Goal: Task Accomplishment & Management: Manage account settings

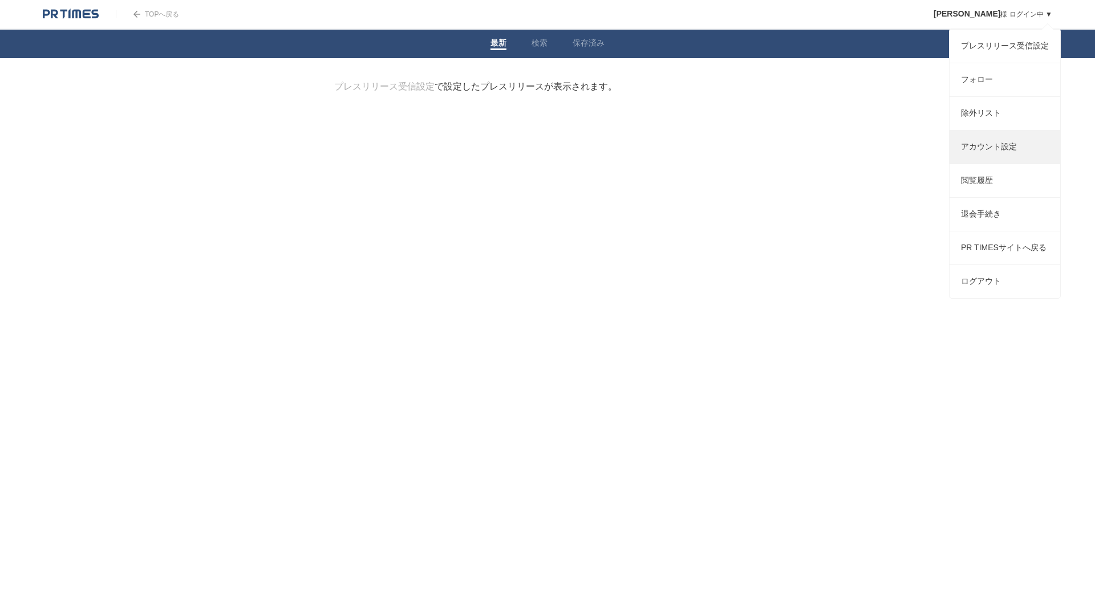
click at [1008, 153] on link "アカウント設定" at bounding box center [1005, 147] width 111 height 33
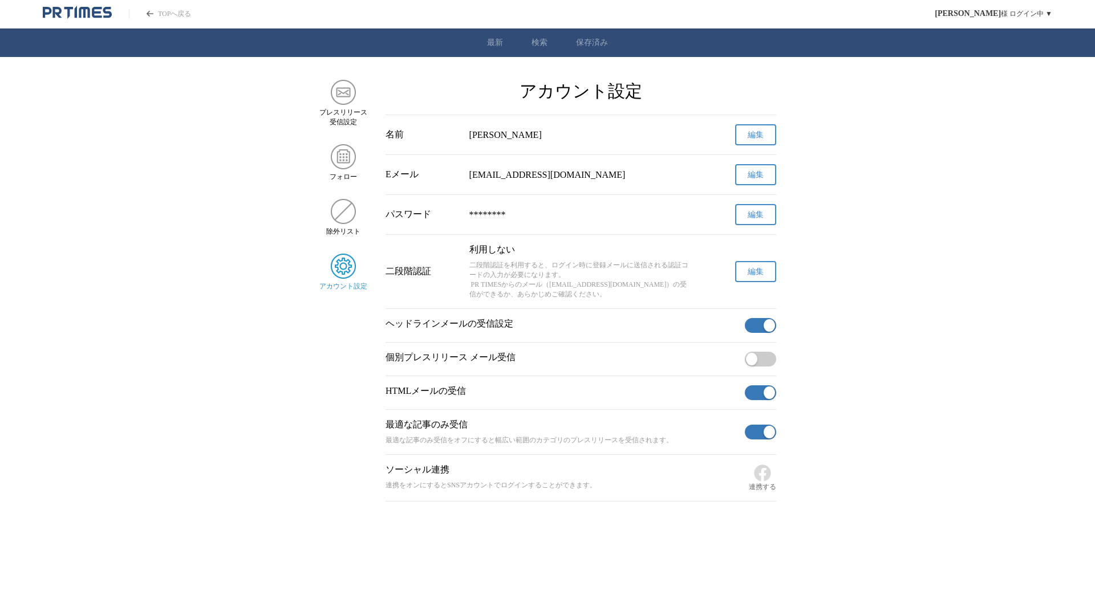
click at [755, 333] on button "button" at bounding box center [760, 325] width 31 height 15
click at [751, 437] on button "button" at bounding box center [760, 432] width 31 height 15
click at [753, 400] on button "button" at bounding box center [760, 393] width 31 height 15
click at [99, 18] on icon "PR TIMESのトップページはこちら" at bounding box center [77, 13] width 69 height 14
